Goal: Task Accomplishment & Management: Use online tool/utility

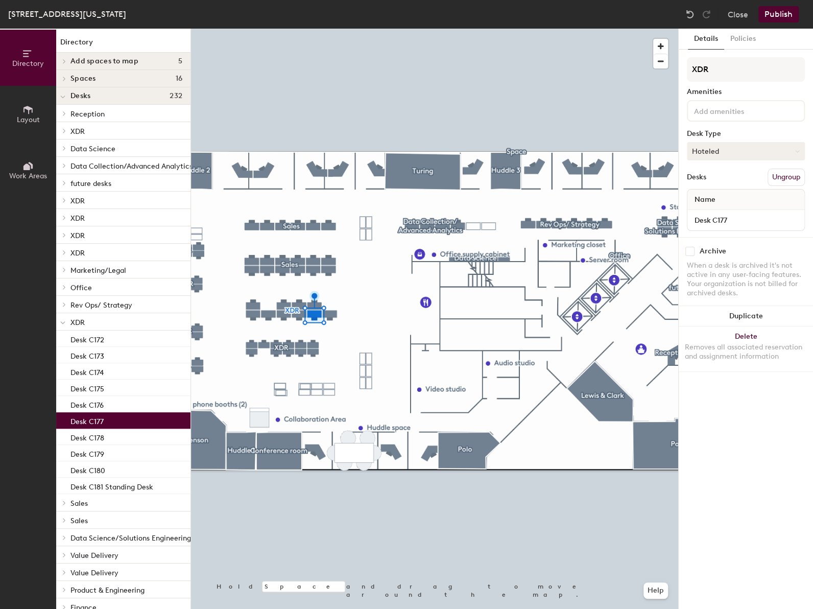
click at [742, 152] on button "Hoteled" at bounding box center [746, 151] width 118 height 18
click at [733, 184] on div "Assigned" at bounding box center [738, 182] width 102 height 15
click at [782, 14] on button "Publish" at bounding box center [778, 14] width 40 height 16
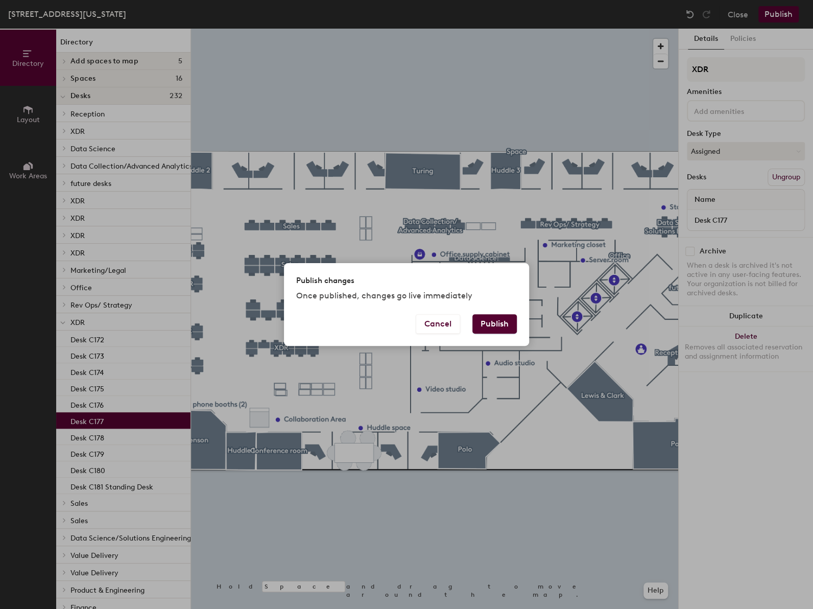
click at [487, 322] on button "Publish" at bounding box center [494, 323] width 44 height 19
